Goal: Task Accomplishment & Management: Manage account settings

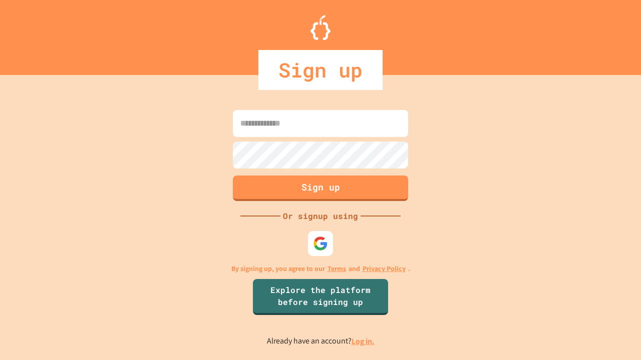
click at [363, 341] on link "Log in." at bounding box center [362, 341] width 23 height 11
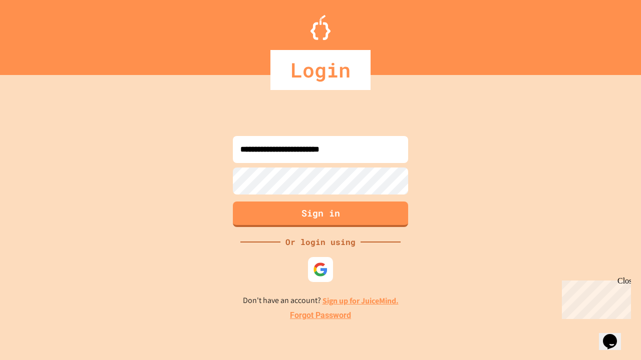
type input "**********"
